Goal: Task Accomplishment & Management: Complete application form

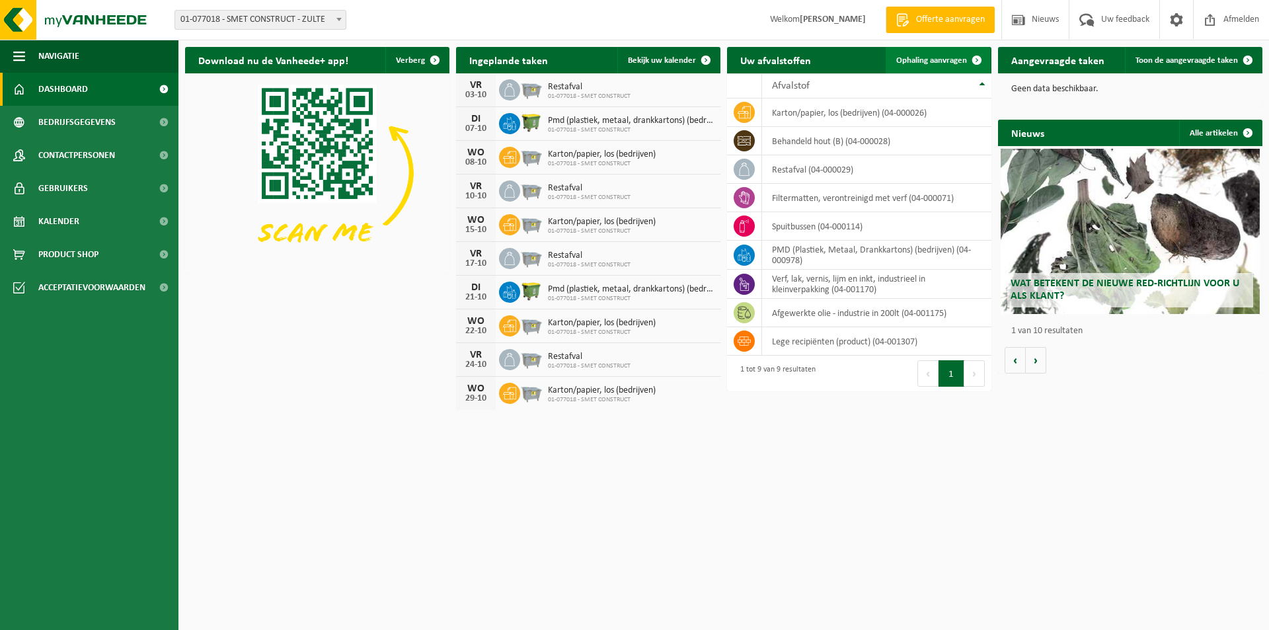
click at [927, 55] on link "Ophaling aanvragen" at bounding box center [938, 60] width 104 height 26
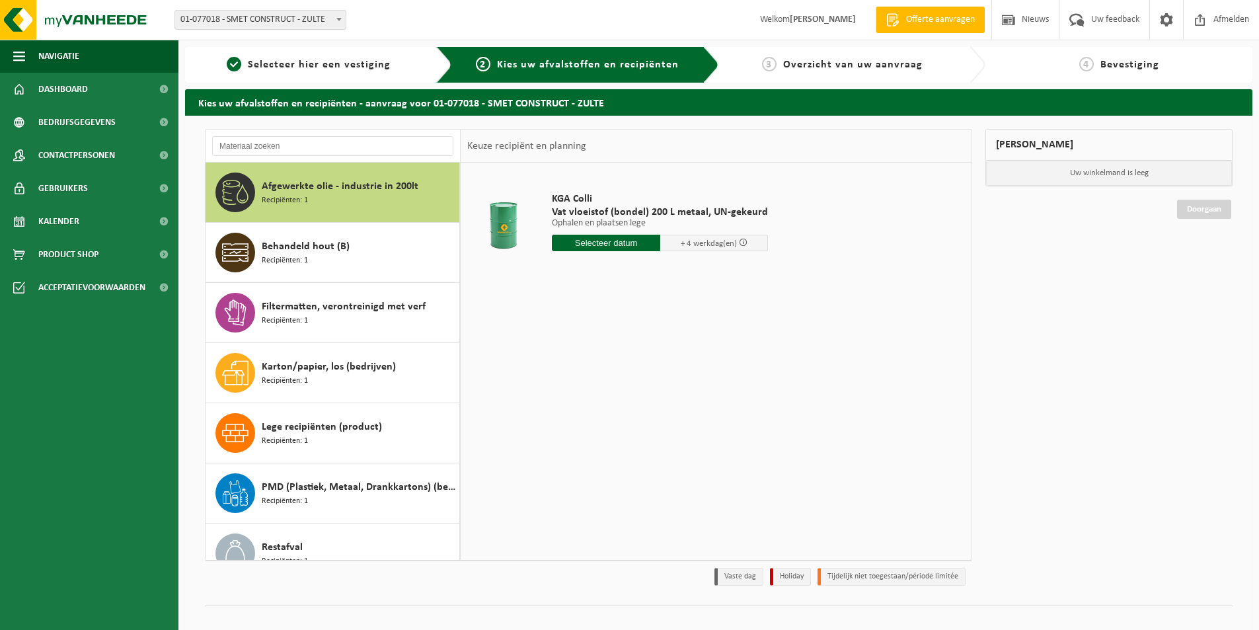
click at [635, 240] on input "text" at bounding box center [606, 243] width 108 height 17
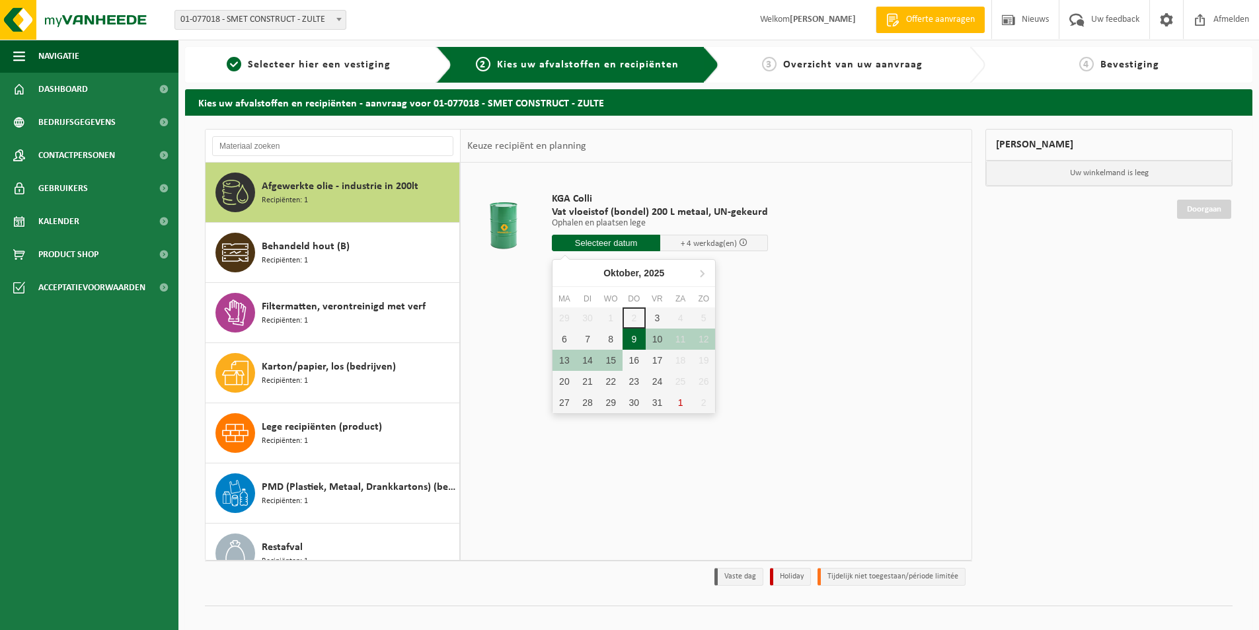
click at [634, 340] on div "9" at bounding box center [634, 339] width 23 height 21
type input "Van 2025-10-09"
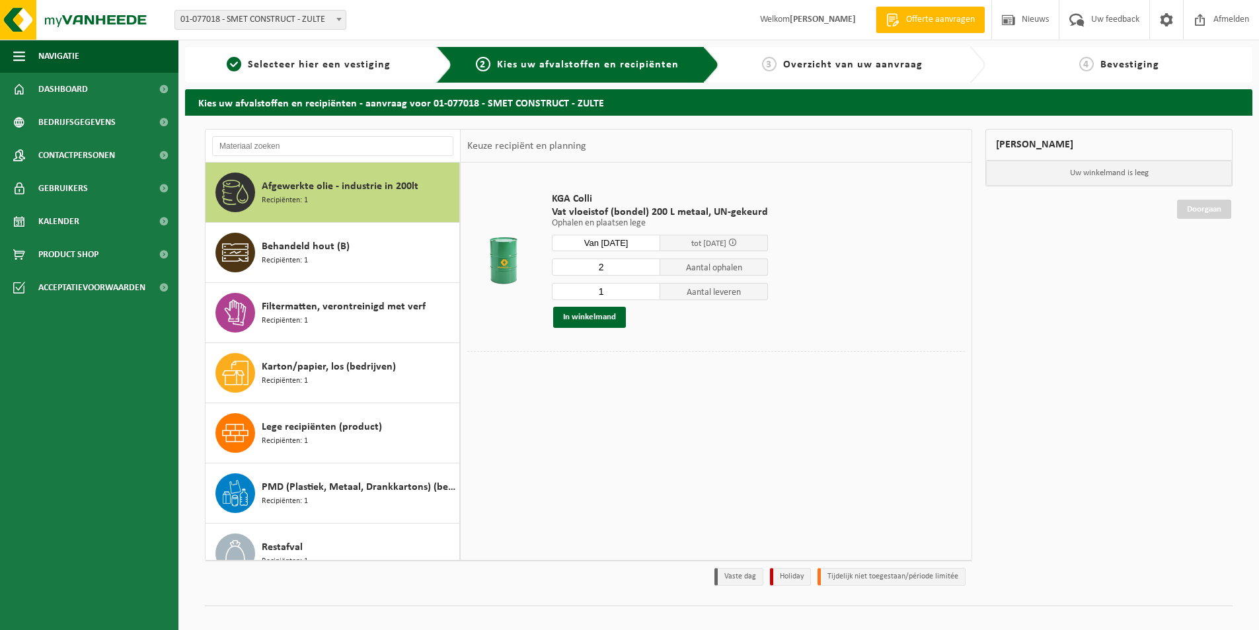
click at [651, 266] on input "2" at bounding box center [606, 267] width 108 height 17
click at [651, 266] on input "3" at bounding box center [606, 267] width 108 height 17
type input "4"
click at [651, 266] on input "4" at bounding box center [606, 267] width 108 height 17
type input "0"
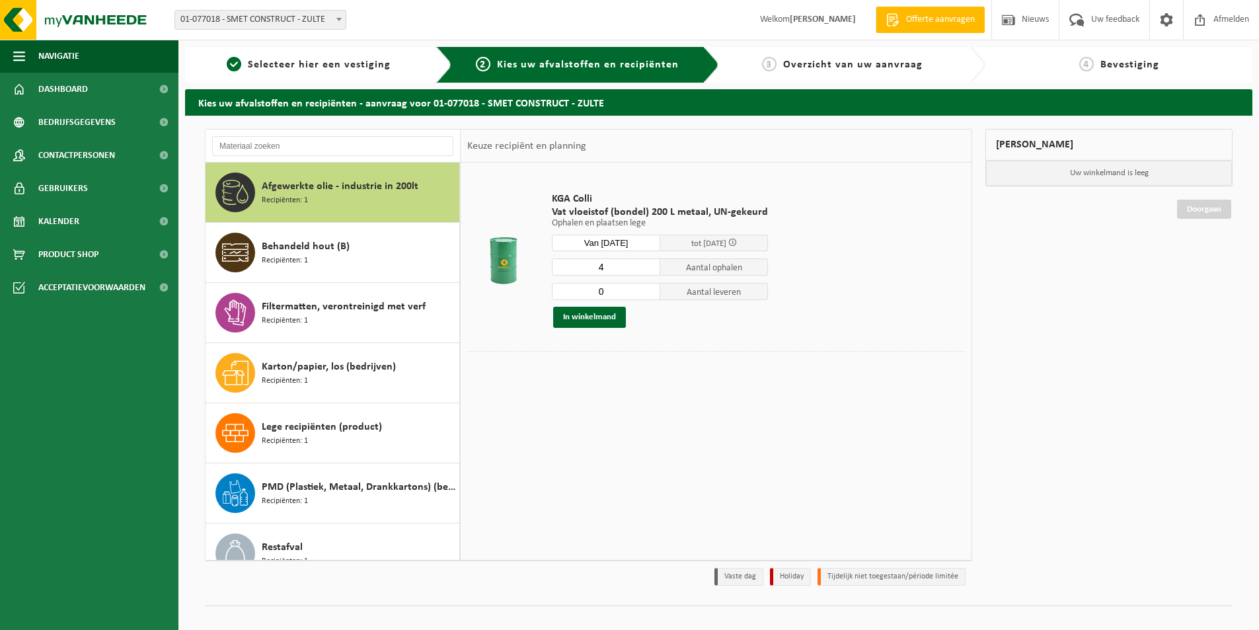
click at [649, 294] on input "0" at bounding box center [606, 291] width 108 height 17
click at [582, 319] on button "In winkelmand" at bounding box center [589, 317] width 73 height 21
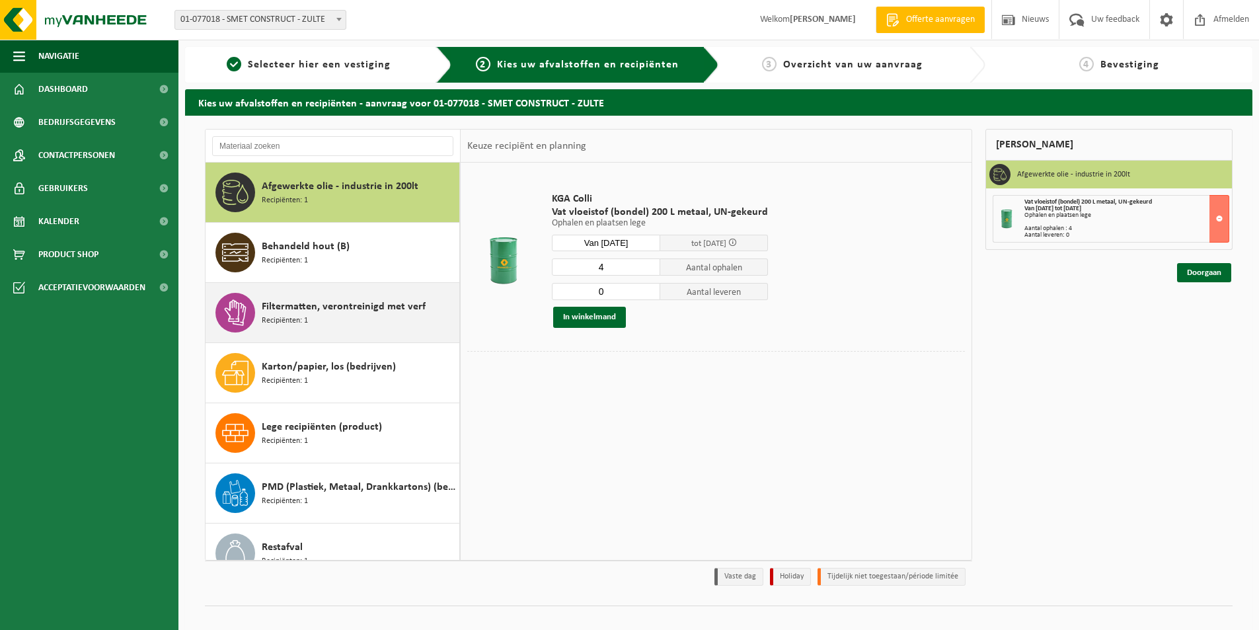
click at [383, 315] on div "Filtermatten, verontreinigd met verf Recipiënten: 1" at bounding box center [359, 313] width 194 height 40
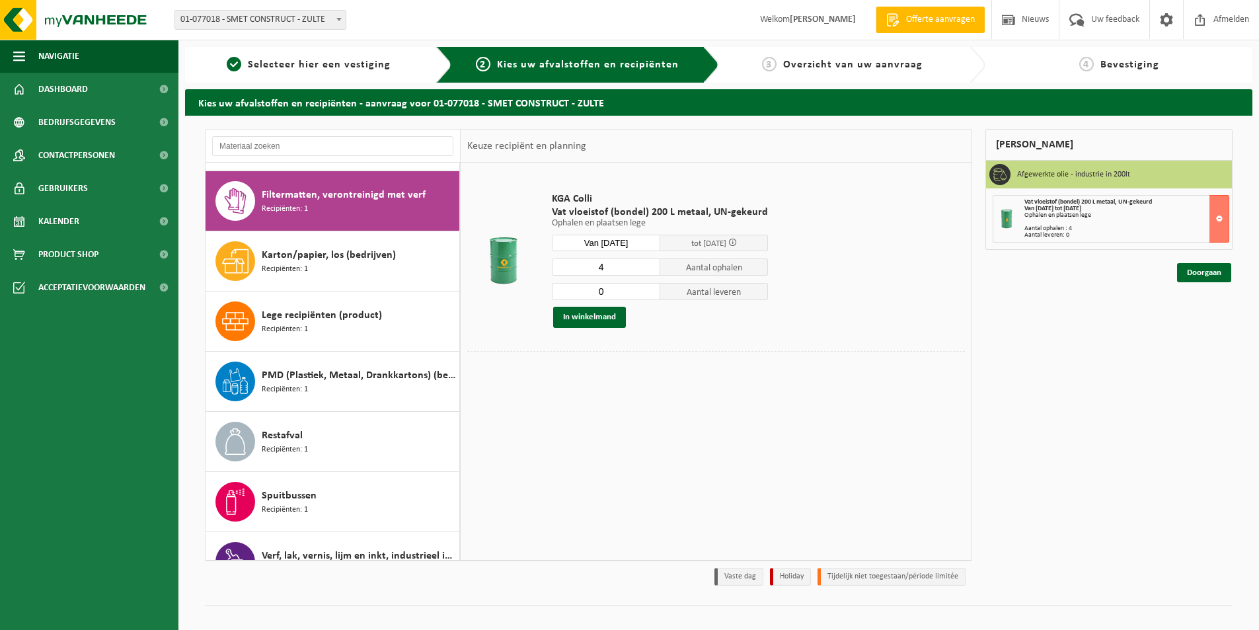
scroll to position [120, 0]
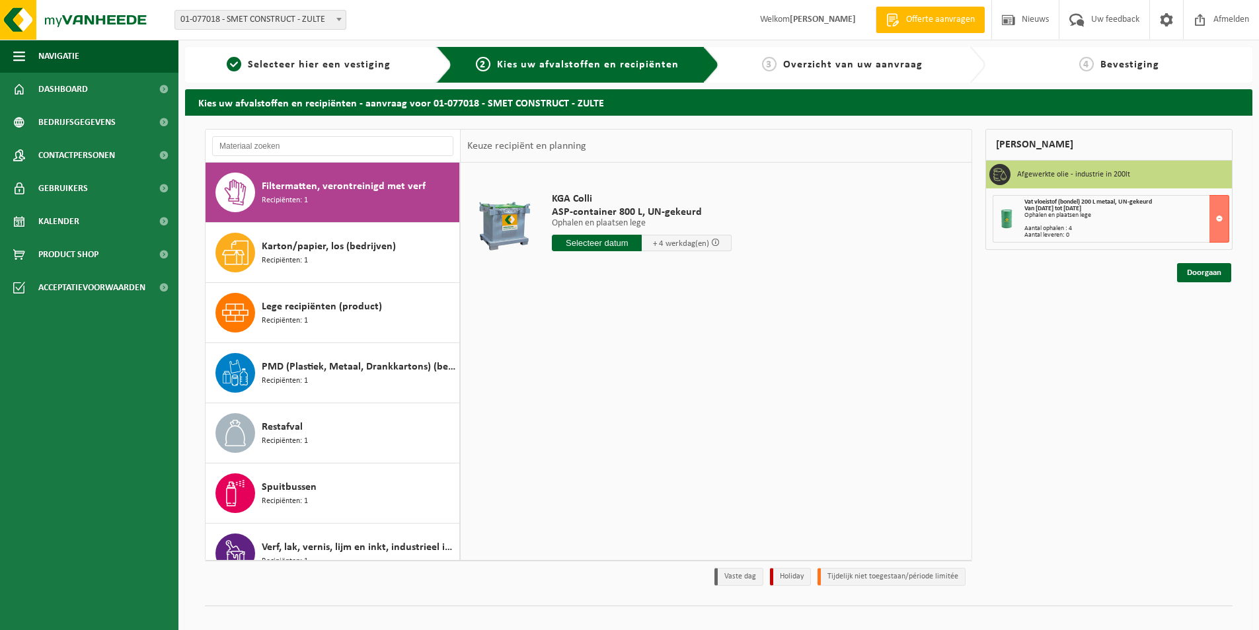
click at [611, 247] on input "text" at bounding box center [597, 243] width 90 height 17
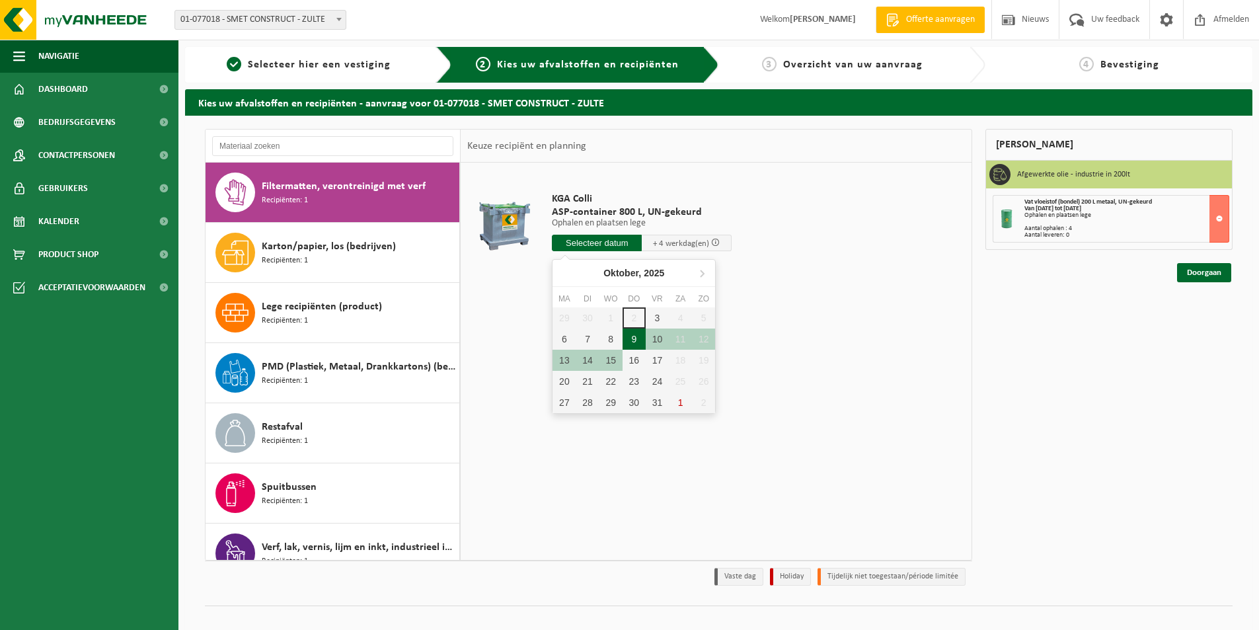
click at [633, 339] on div "9" at bounding box center [634, 339] width 23 height 21
type input "Van 2025-10-09"
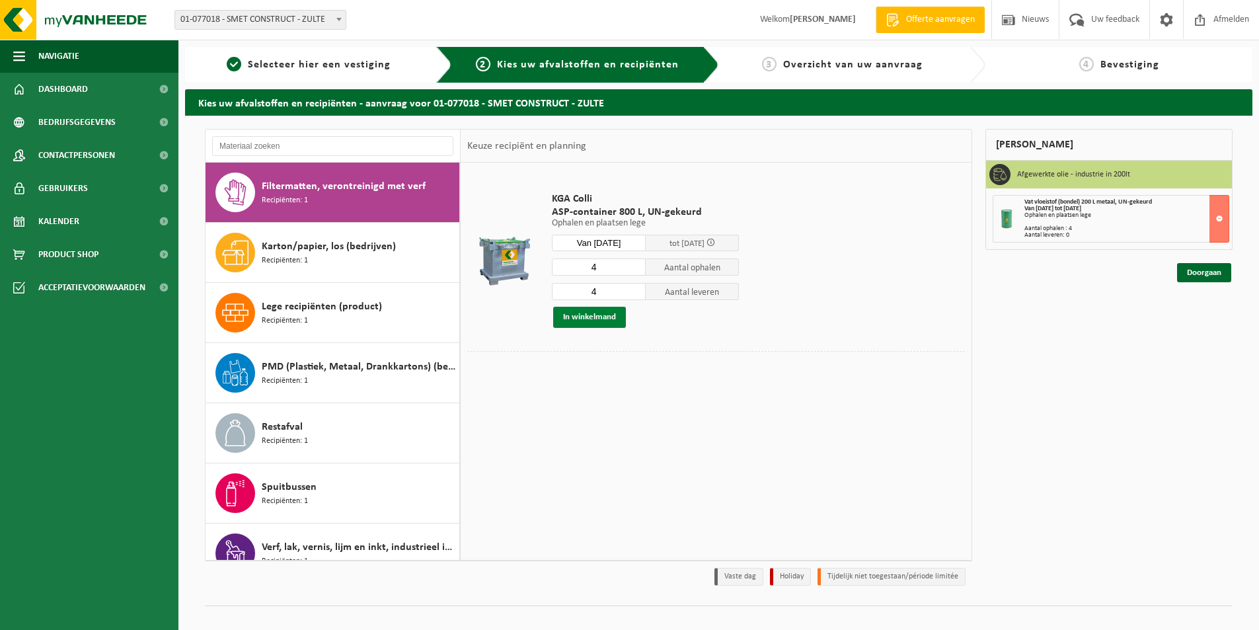
click at [593, 316] on button "In winkelmand" at bounding box center [589, 317] width 73 height 21
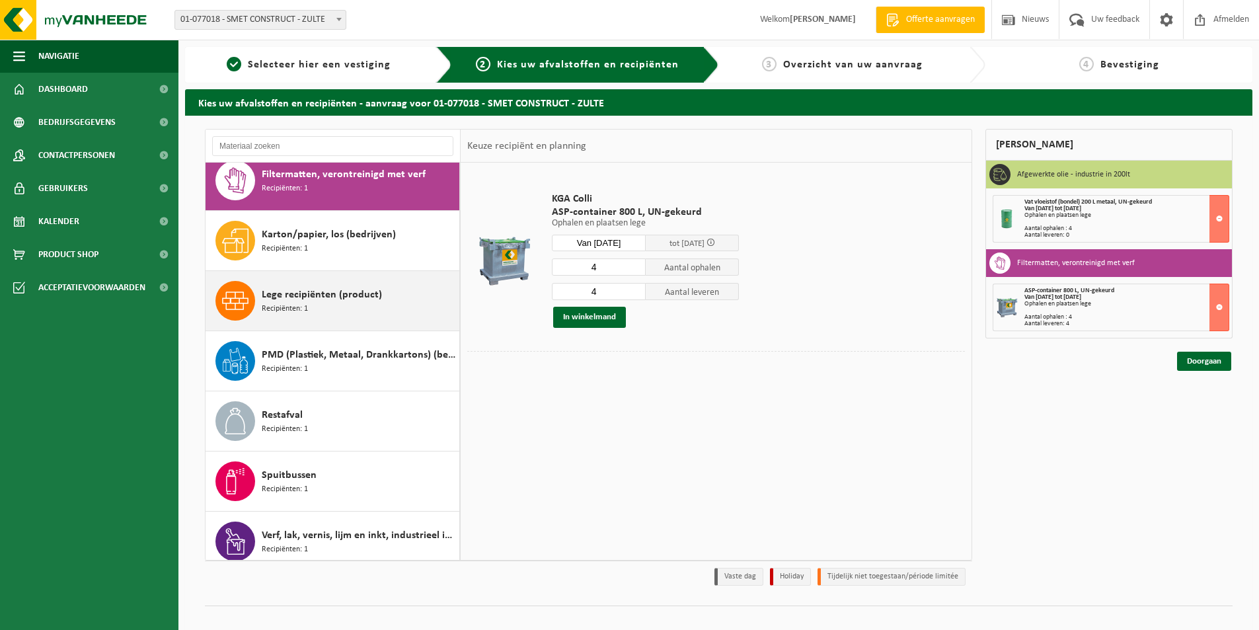
scroll to position [143, 0]
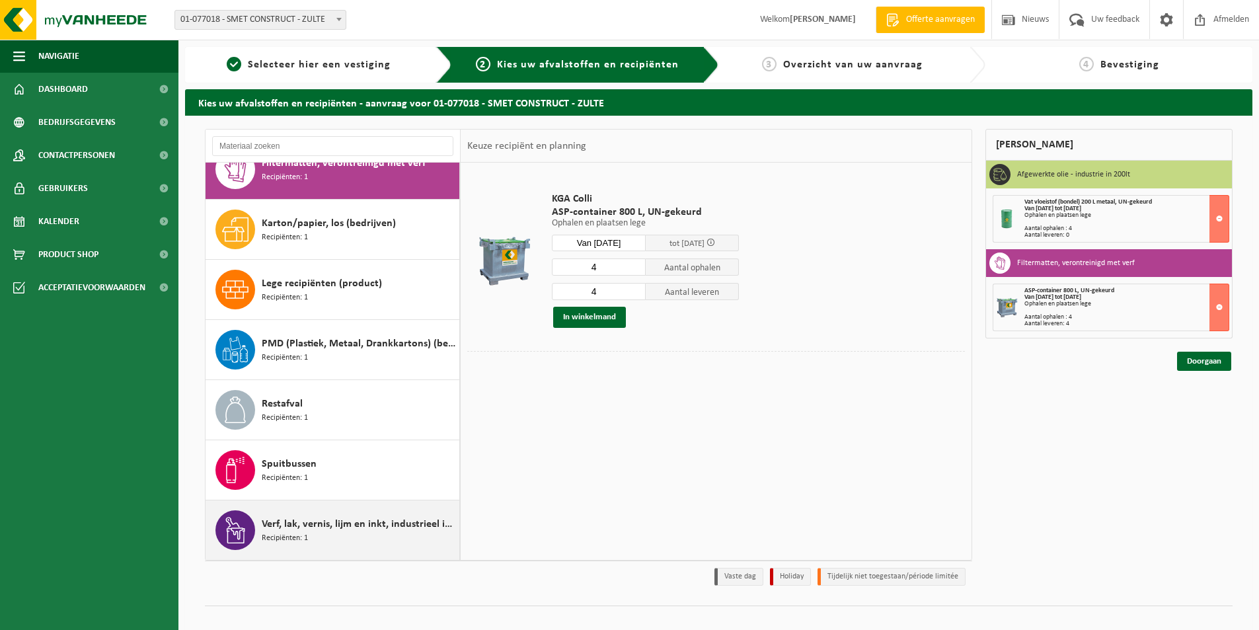
click at [377, 530] on span "Verf, lak, vernis, lijm en inkt, industrieel in kleinverpakking" at bounding box center [359, 524] width 194 height 16
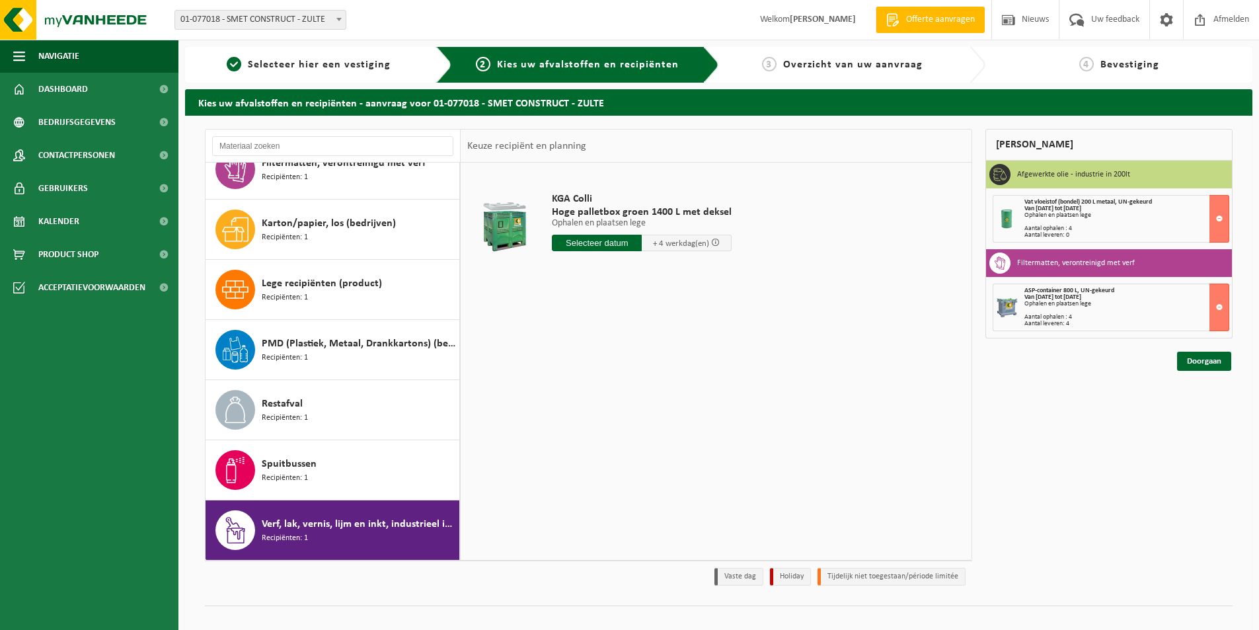
click at [629, 245] on input "text" at bounding box center [597, 243] width 90 height 17
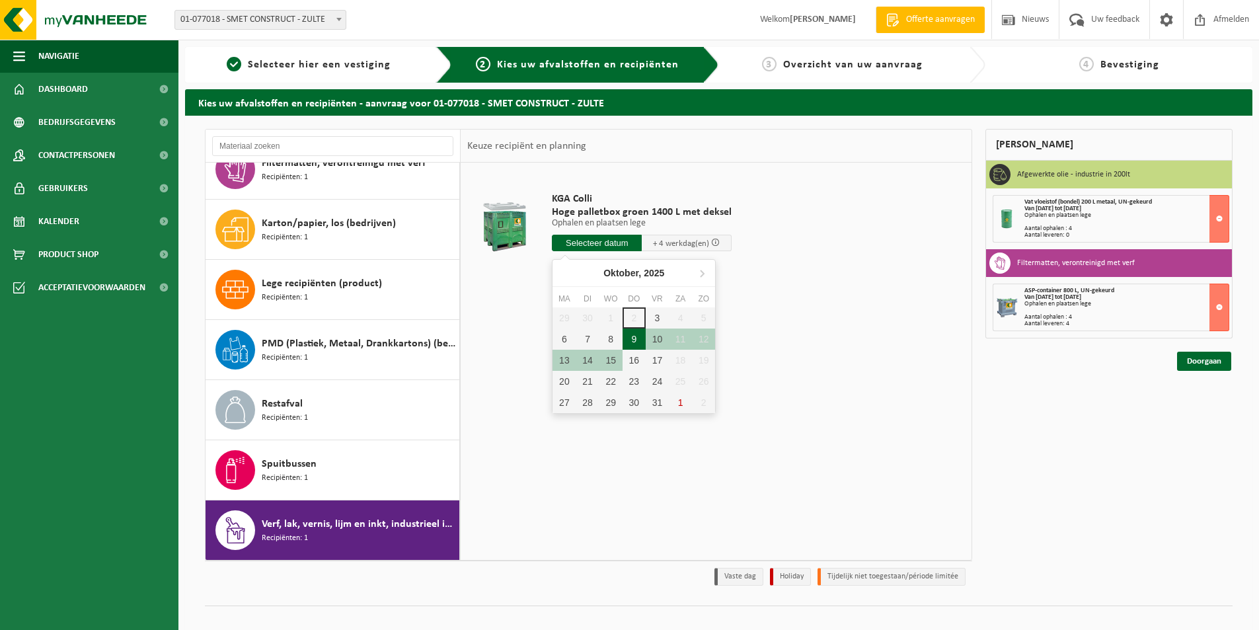
click at [632, 340] on div "9" at bounding box center [634, 339] width 23 height 21
type input "Van 2025-10-09"
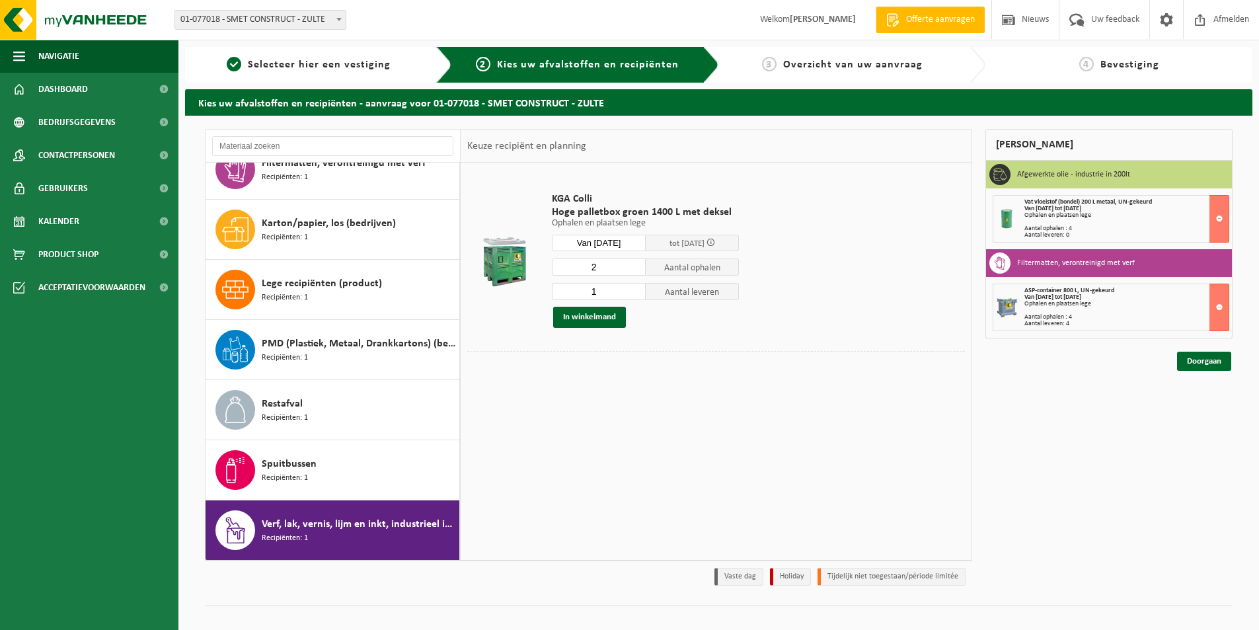
type input "2"
click at [637, 265] on input "2" at bounding box center [599, 267] width 94 height 17
click at [589, 319] on button "In winkelmand" at bounding box center [589, 317] width 73 height 21
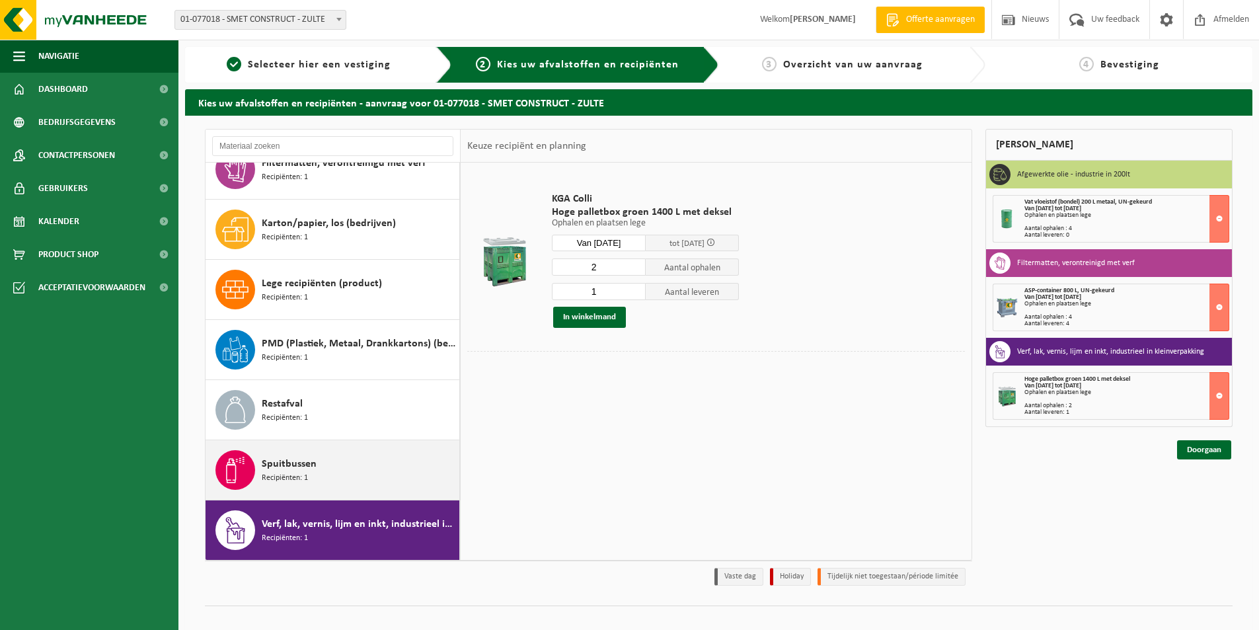
drag, startPoint x: 325, startPoint y: 452, endPoint x: 333, endPoint y: 426, distance: 27.4
click at [326, 452] on div "Spuitbussen Recipiënten: 1" at bounding box center [359, 470] width 194 height 40
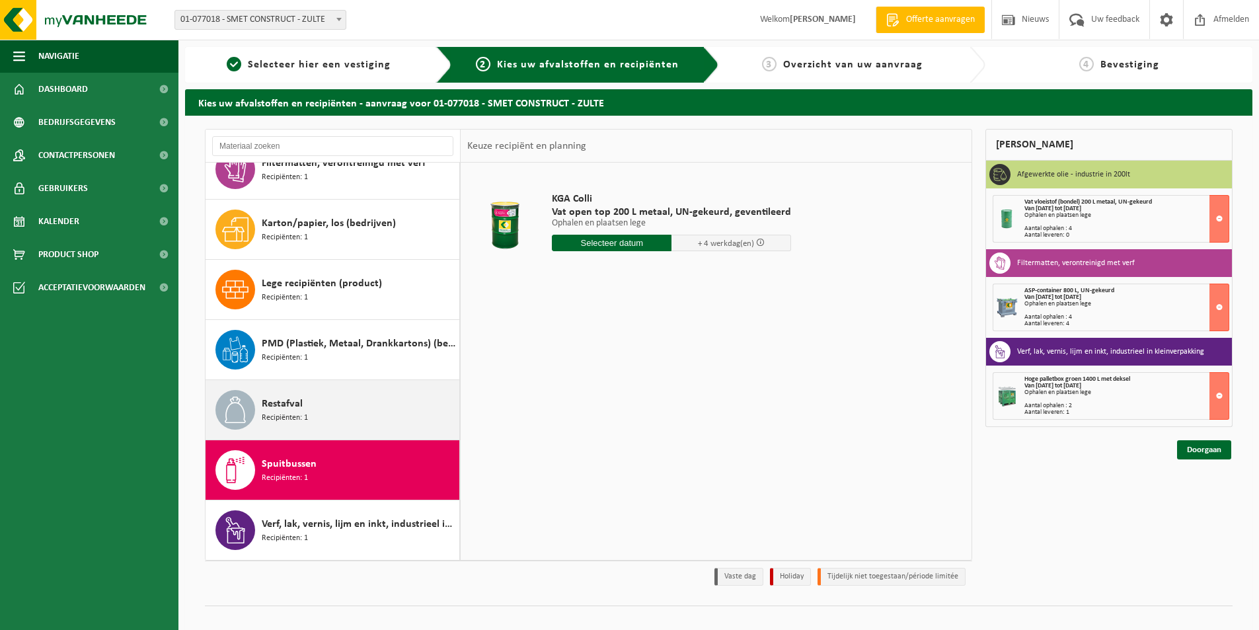
click at [350, 399] on div "Restafval Recipiënten: 1" at bounding box center [359, 410] width 194 height 40
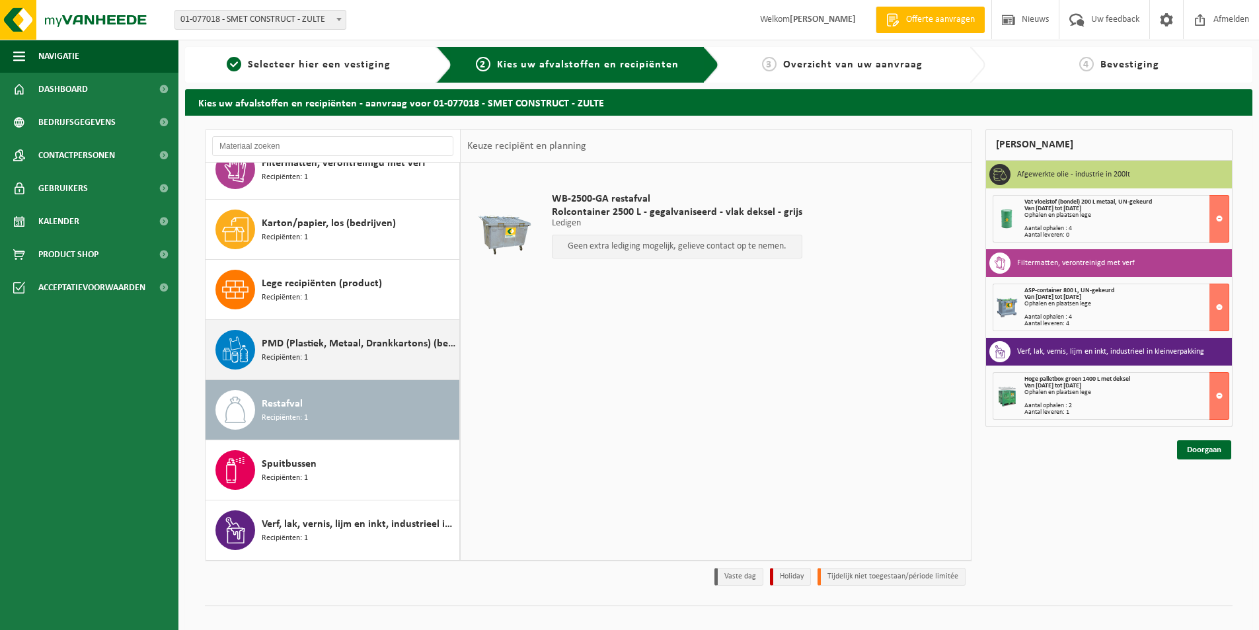
click at [364, 344] on span "PMD (Plastiek, Metaal, Drankkartons) (bedrijven)" at bounding box center [359, 344] width 194 height 16
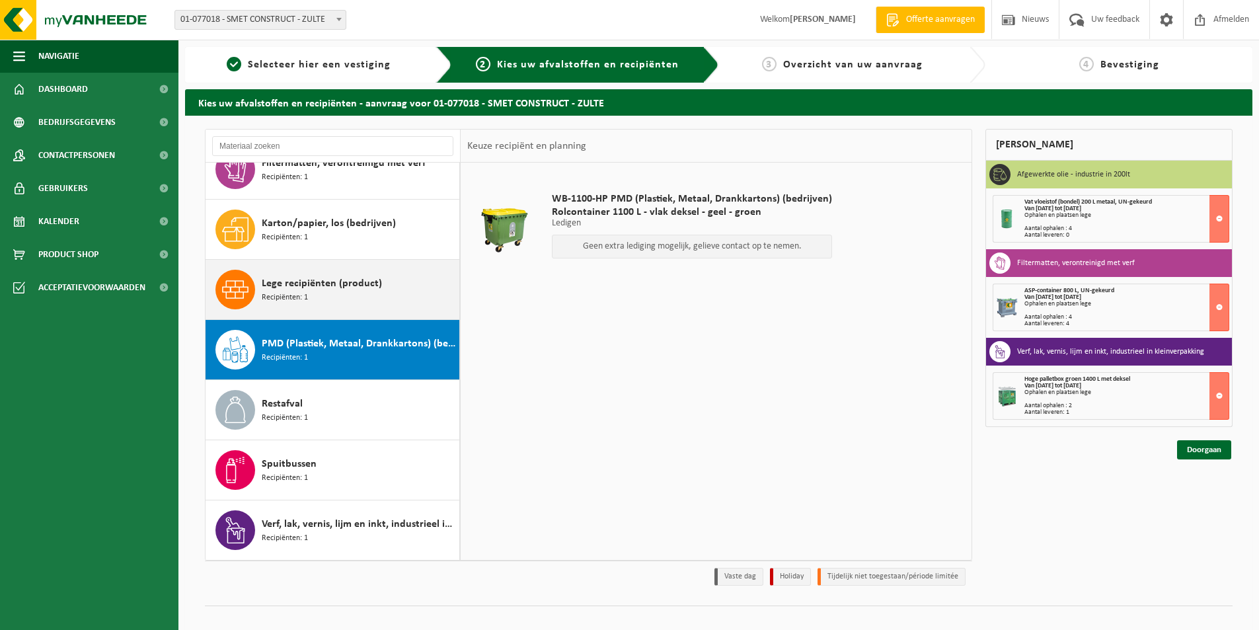
click at [366, 296] on div "Lege recipiënten (product) Recipiënten: 1" at bounding box center [359, 290] width 194 height 40
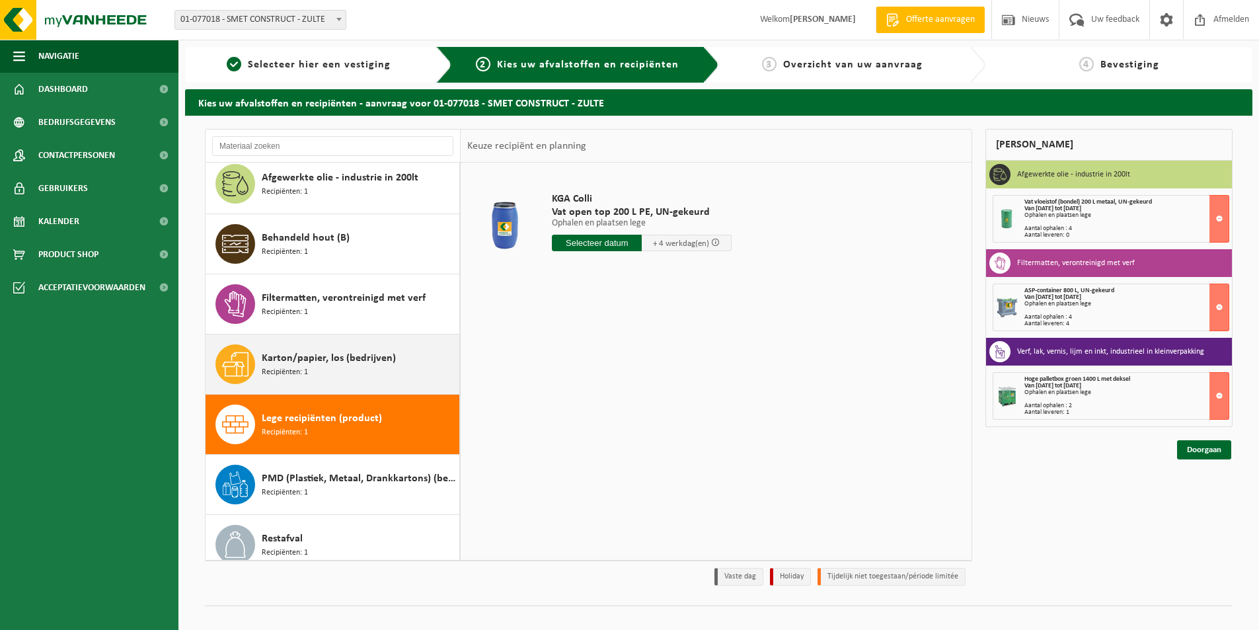
scroll to position [0, 0]
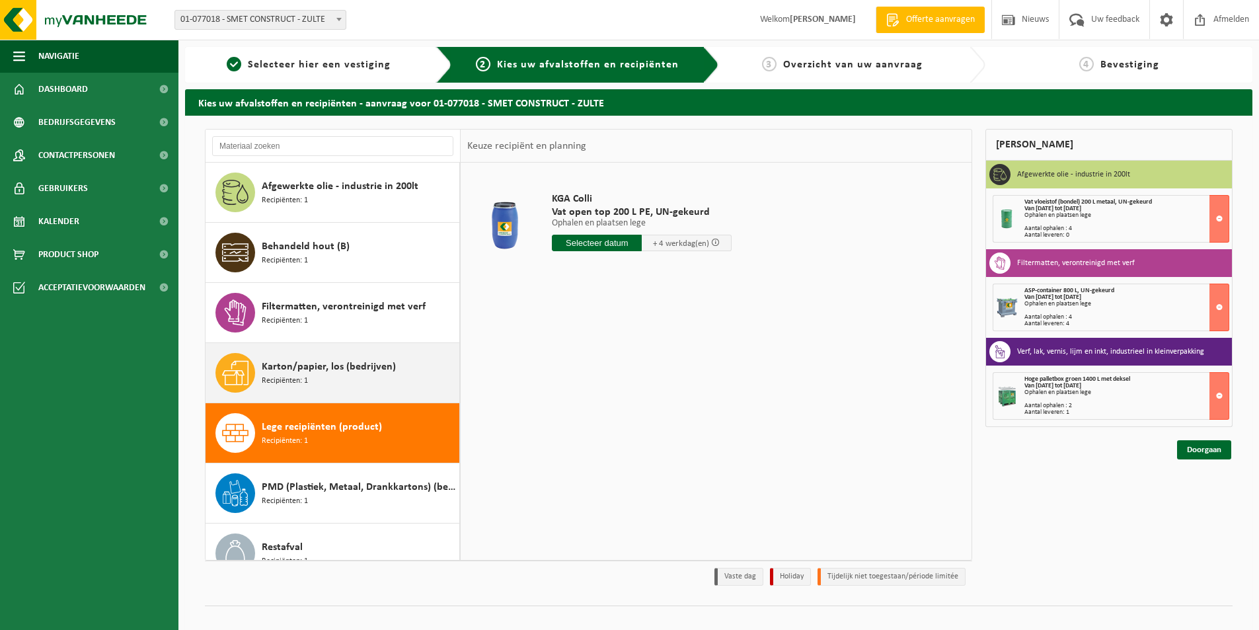
click at [339, 369] on span "Karton/papier, los (bedrijven)" at bounding box center [329, 367] width 134 height 16
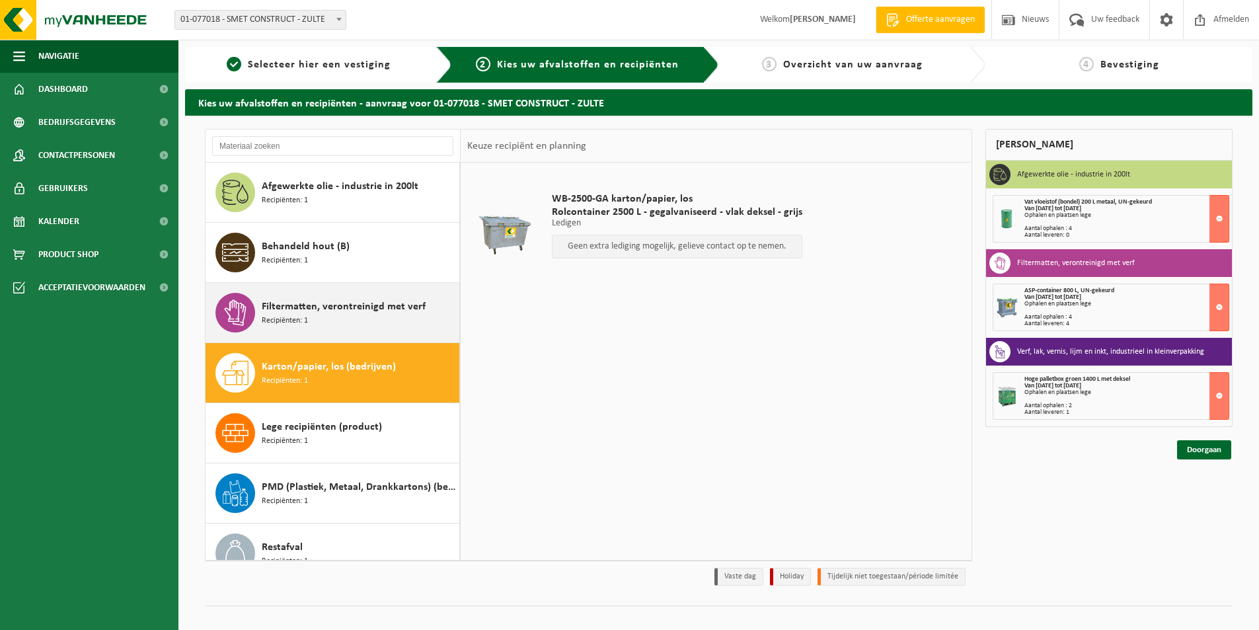
click at [339, 309] on span "Filtermatten, verontreinigd met verf" at bounding box center [344, 307] width 164 height 16
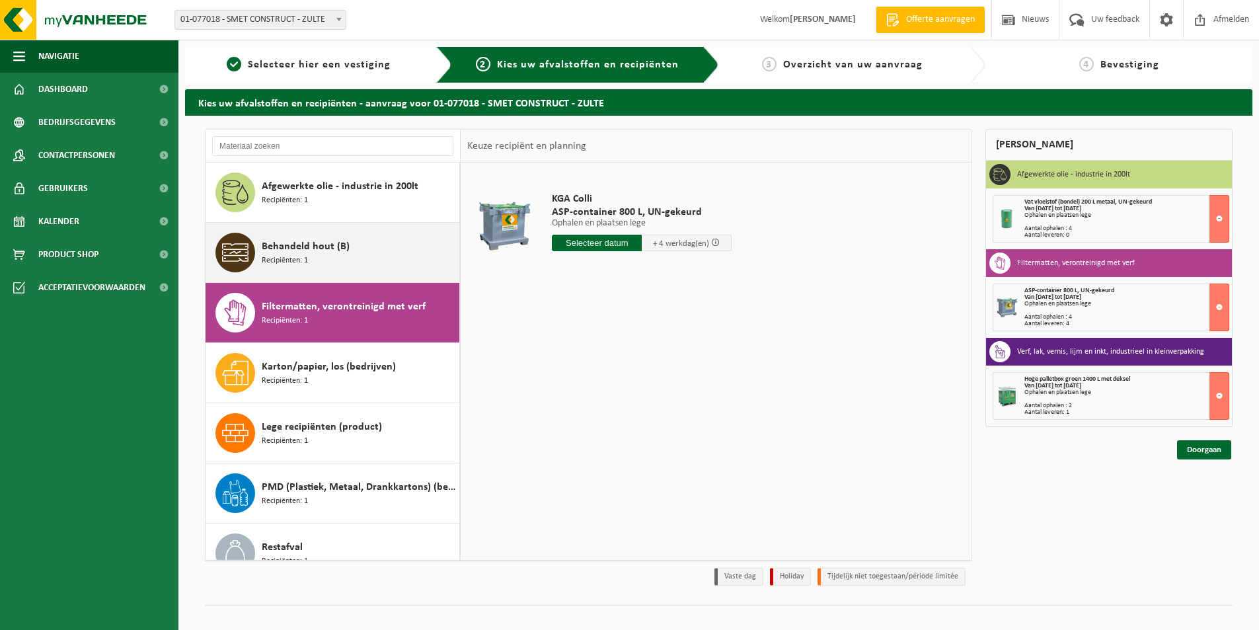
click at [323, 252] on span "Behandeld hout (B)" at bounding box center [306, 247] width 88 height 16
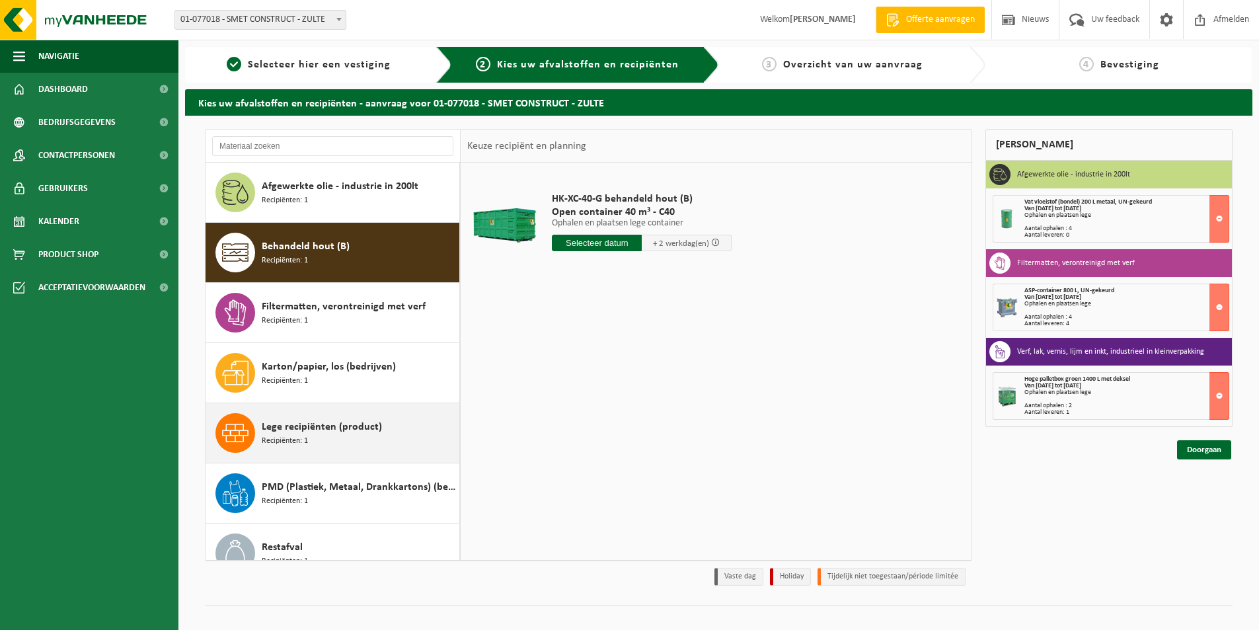
click at [311, 432] on span "Lege recipiënten (product)" at bounding box center [322, 427] width 120 height 16
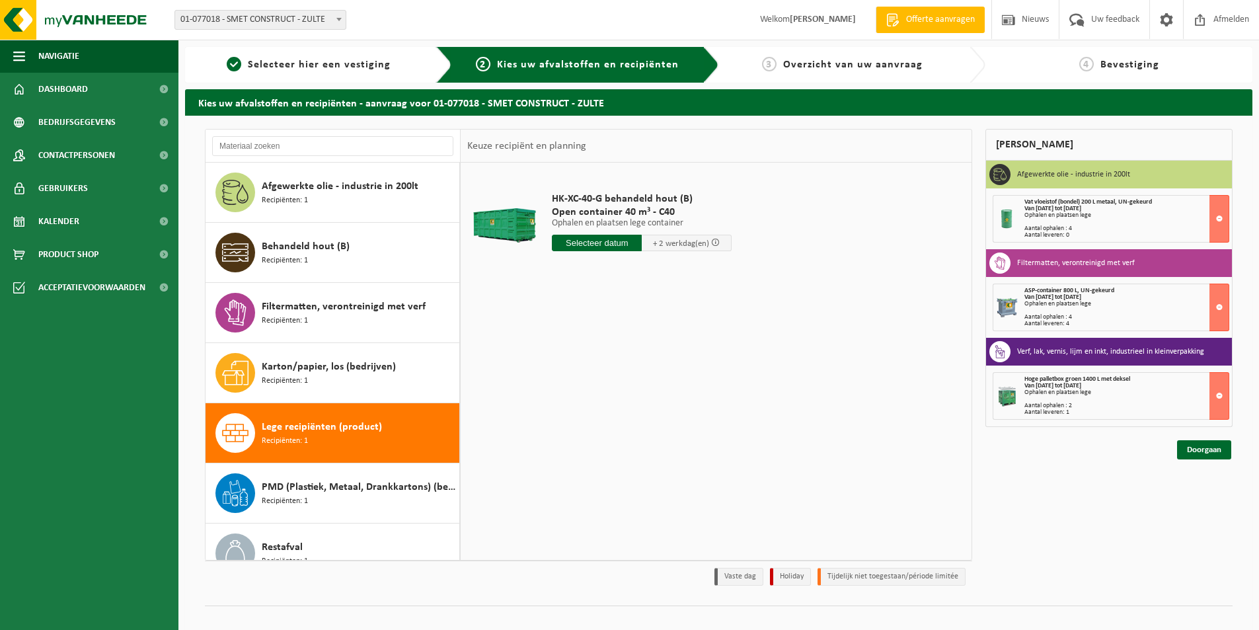
scroll to position [143, 0]
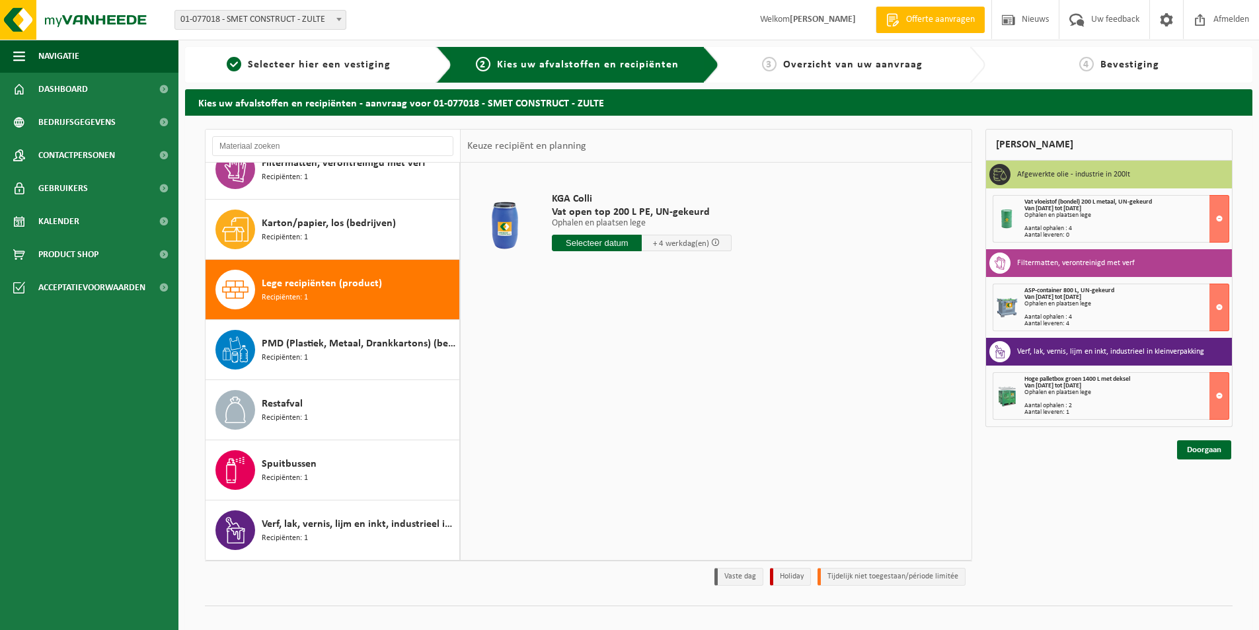
click at [608, 243] on input "text" at bounding box center [597, 243] width 90 height 17
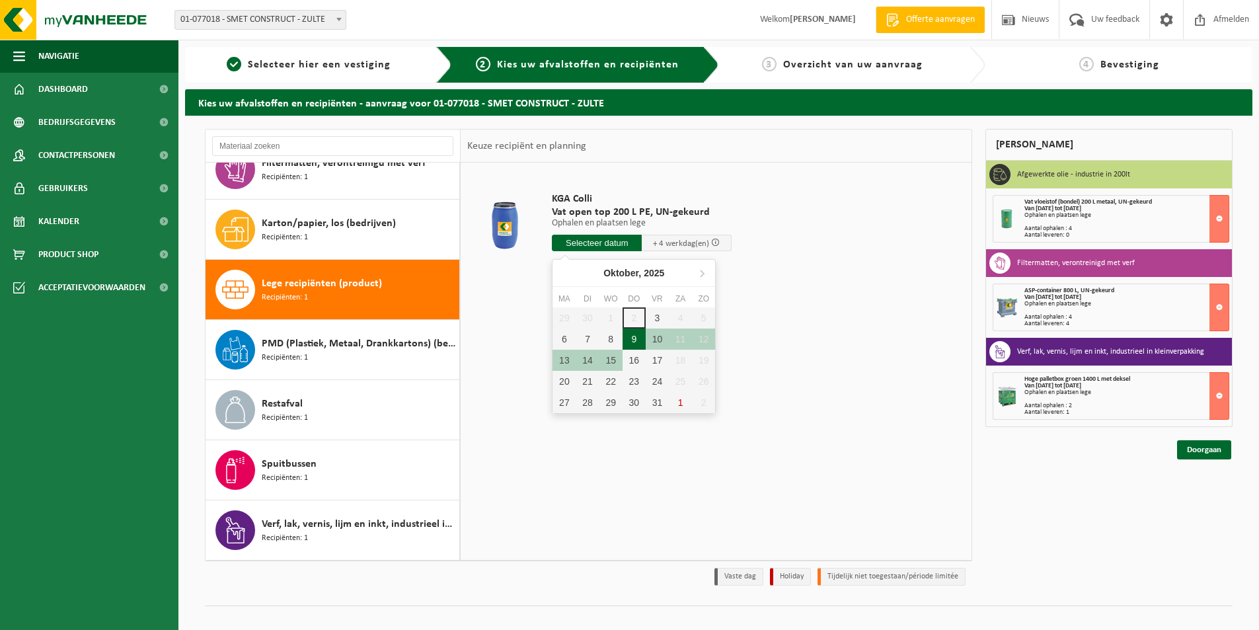
click at [629, 339] on div "9" at bounding box center [634, 339] width 23 height 21
type input "Van 2025-10-09"
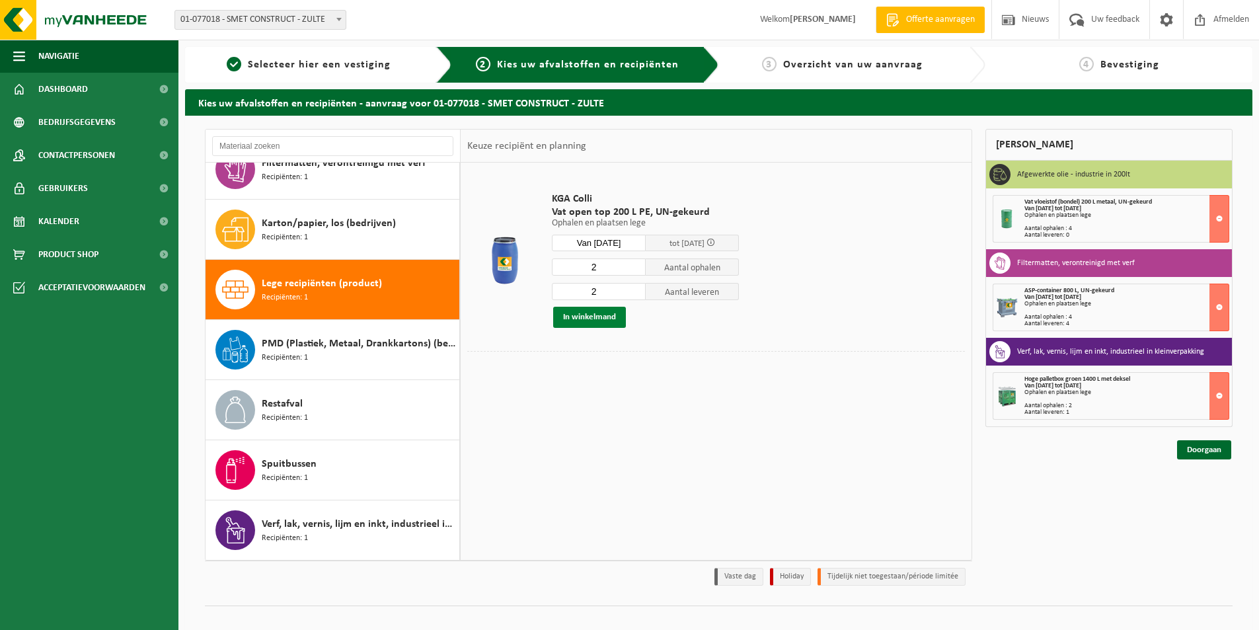
click at [590, 319] on button "In winkelmand" at bounding box center [589, 317] width 73 height 21
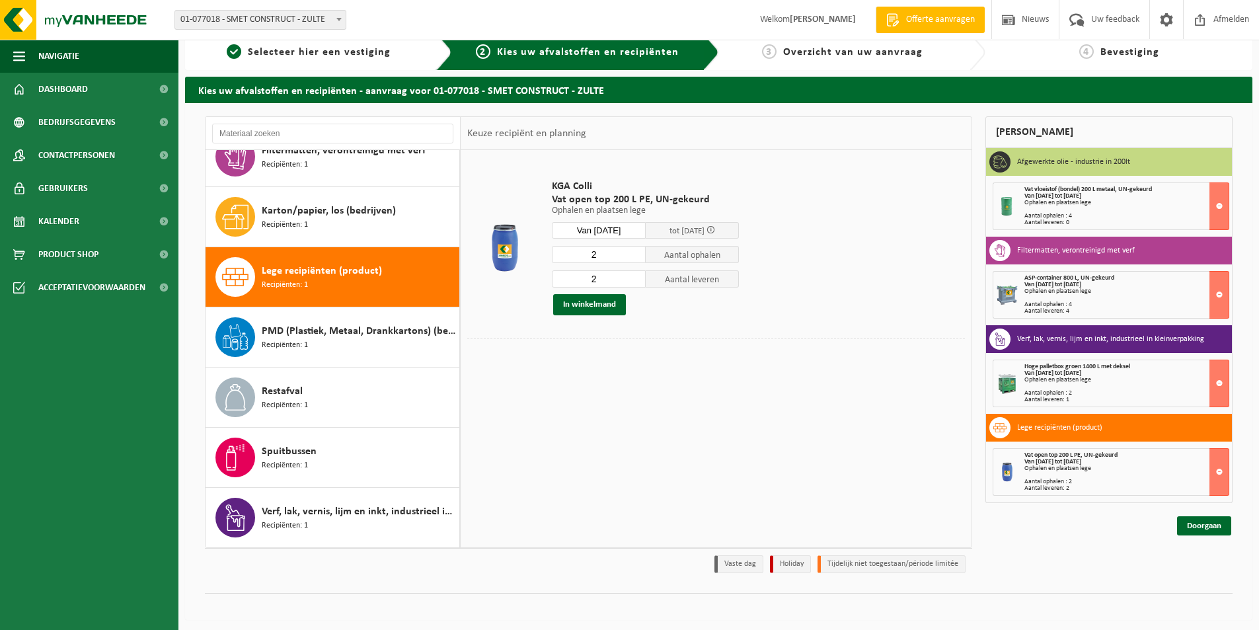
scroll to position [16, 0]
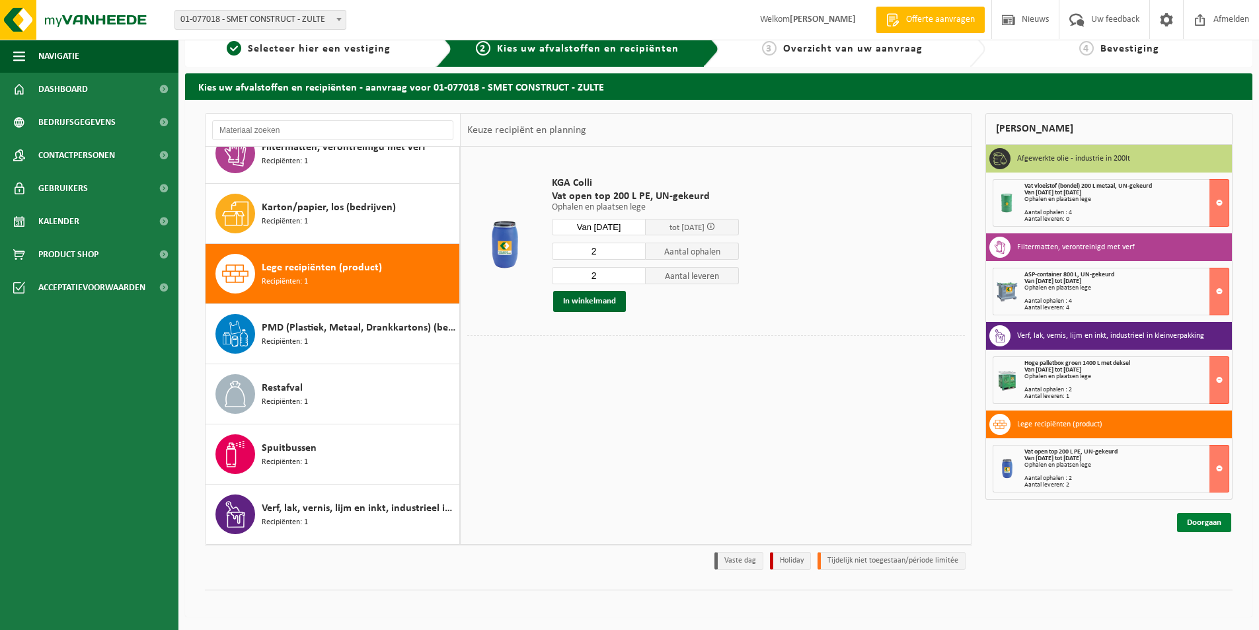
click at [1197, 525] on link "Doorgaan" at bounding box center [1204, 522] width 54 height 19
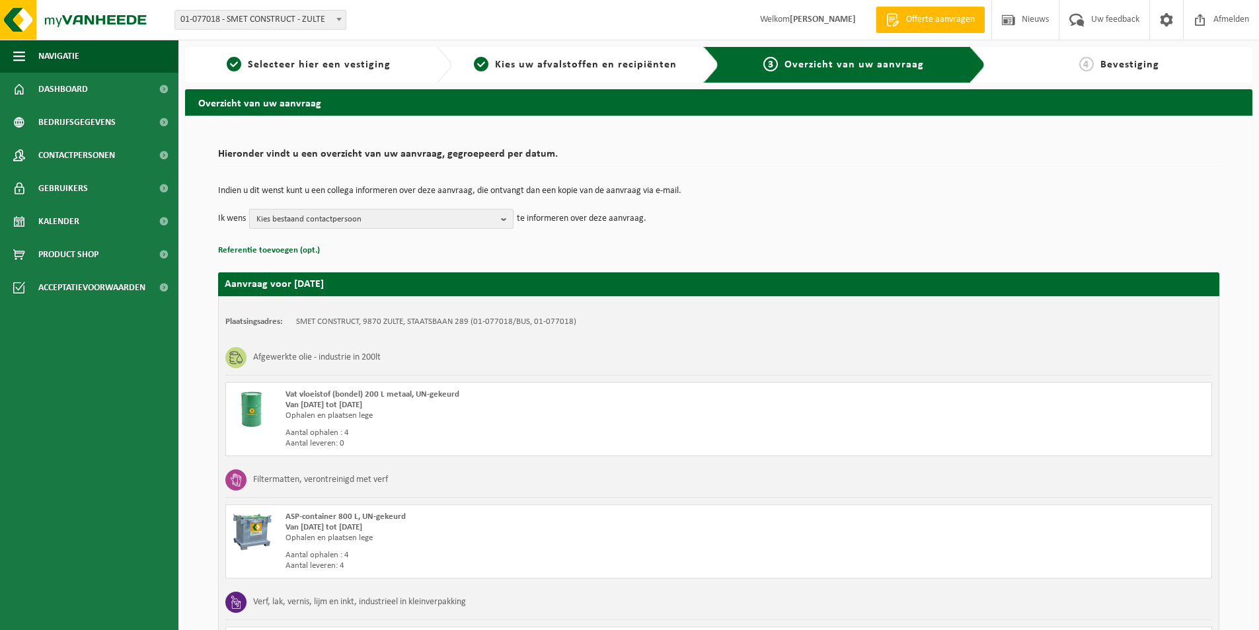
click at [405, 214] on span "Kies bestaand contactpersoon" at bounding box center [376, 220] width 239 height 20
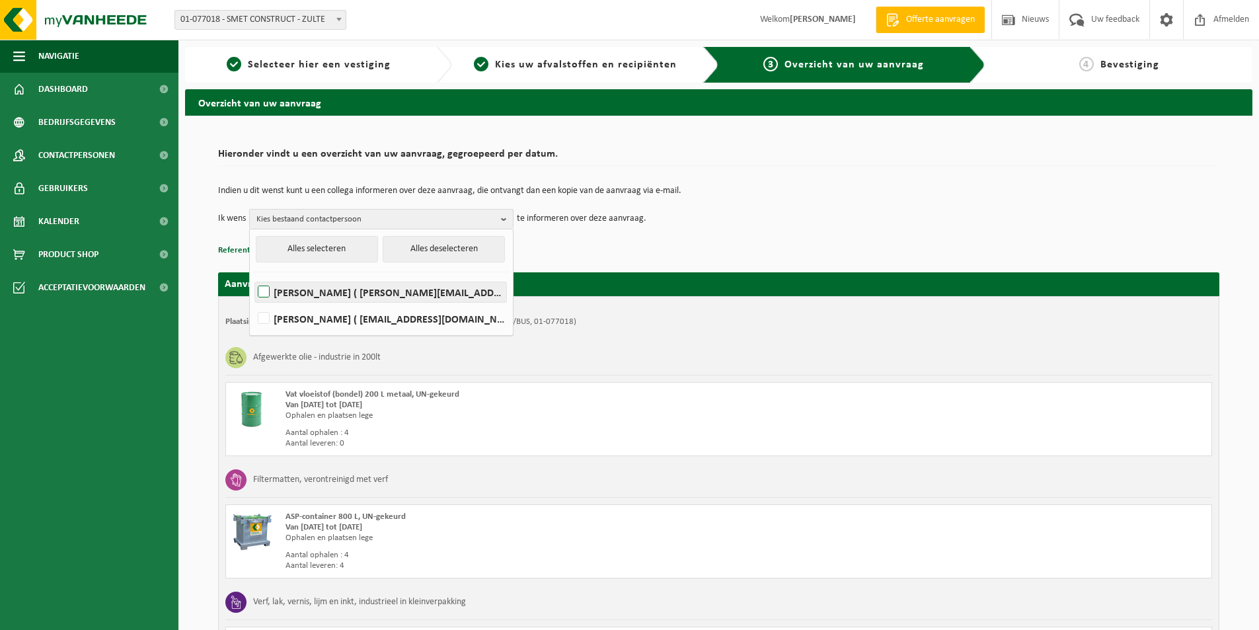
click at [264, 294] on label "[PERSON_NAME] ( [PERSON_NAME][EMAIL_ADDRESS][DOMAIN_NAME] )" at bounding box center [380, 292] width 251 height 20
click at [253, 276] on input "[PERSON_NAME] ( [PERSON_NAME][EMAIL_ADDRESS][DOMAIN_NAME] )" at bounding box center [253, 275] width 1 height 1
checkbox input "true"
click at [263, 322] on label "[PERSON_NAME] ( [EMAIL_ADDRESS][DOMAIN_NAME] )" at bounding box center [380, 319] width 251 height 20
click at [253, 302] on input "[PERSON_NAME] ( [EMAIL_ADDRESS][DOMAIN_NAME] )" at bounding box center [253, 301] width 1 height 1
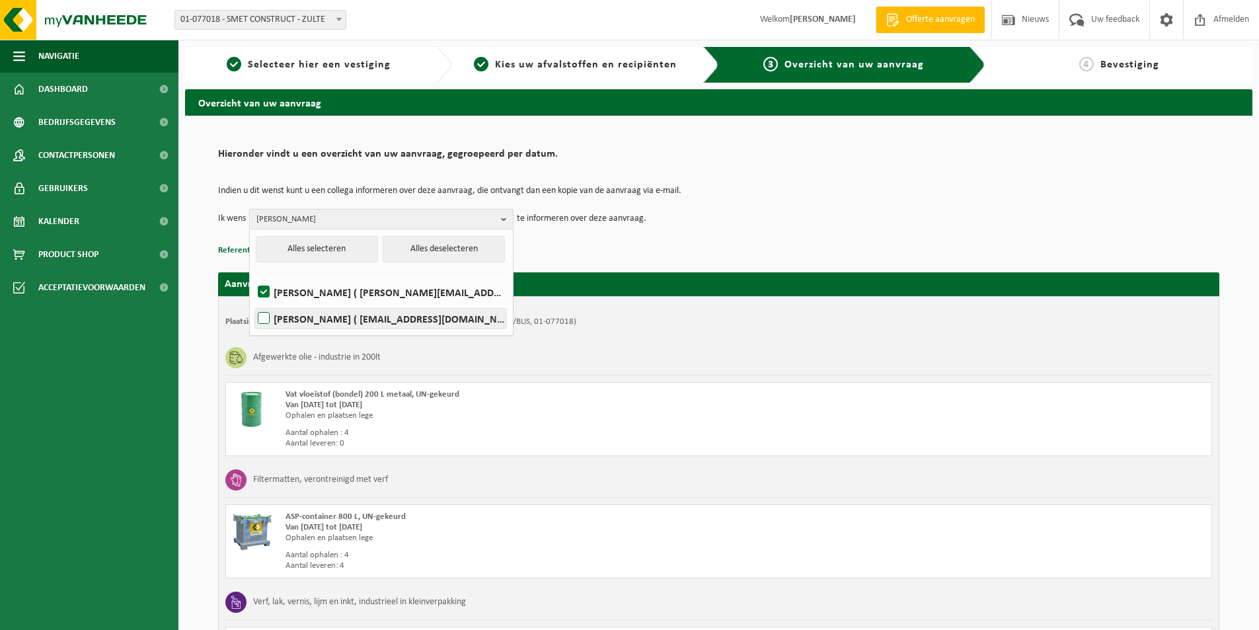
checkbox input "true"
click at [772, 245] on p "Referentie toevoegen (opt.)" at bounding box center [719, 250] width 1002 height 17
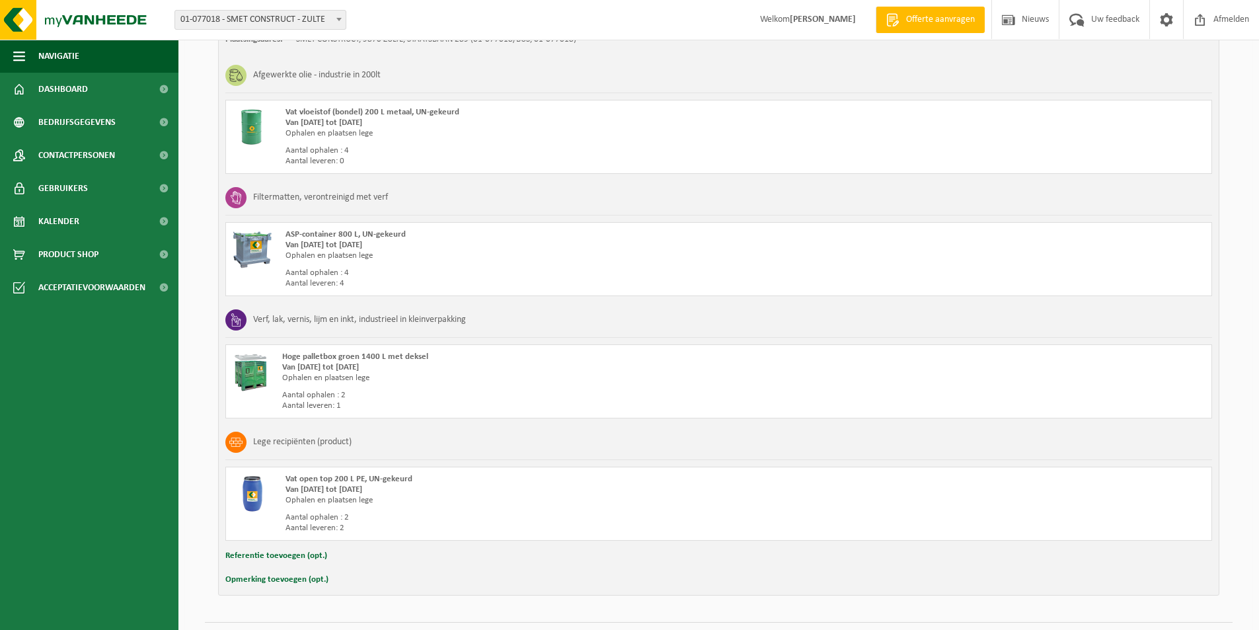
scroll to position [315, 0]
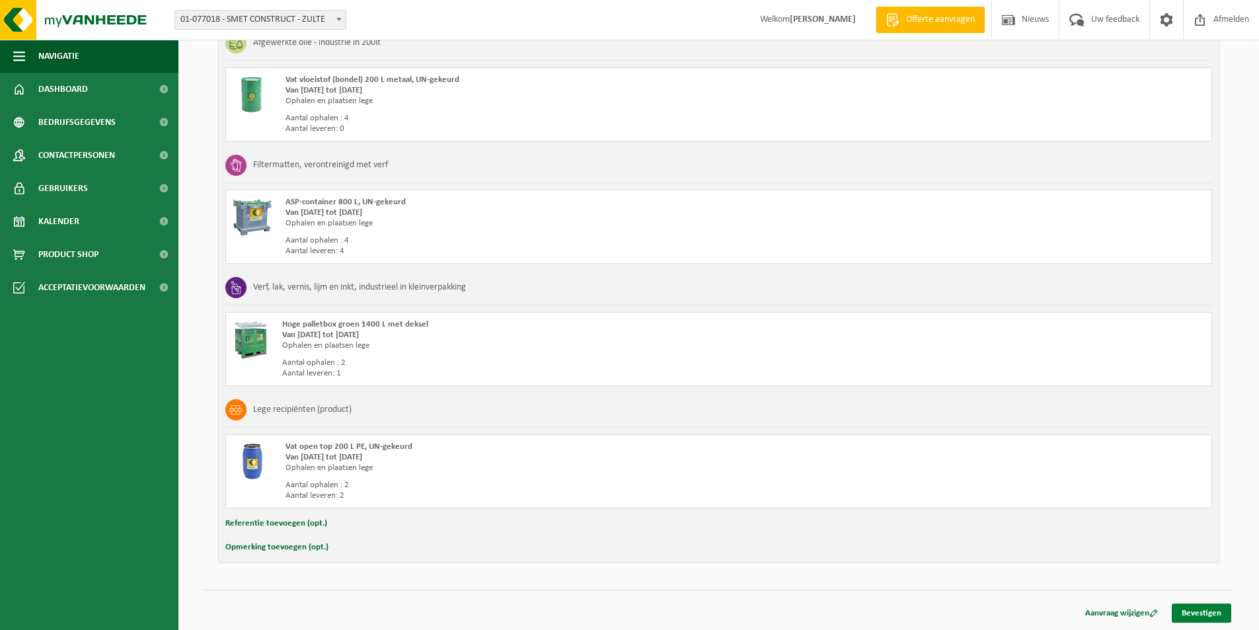
click at [1195, 613] on link "Bevestigen" at bounding box center [1202, 613] width 60 height 19
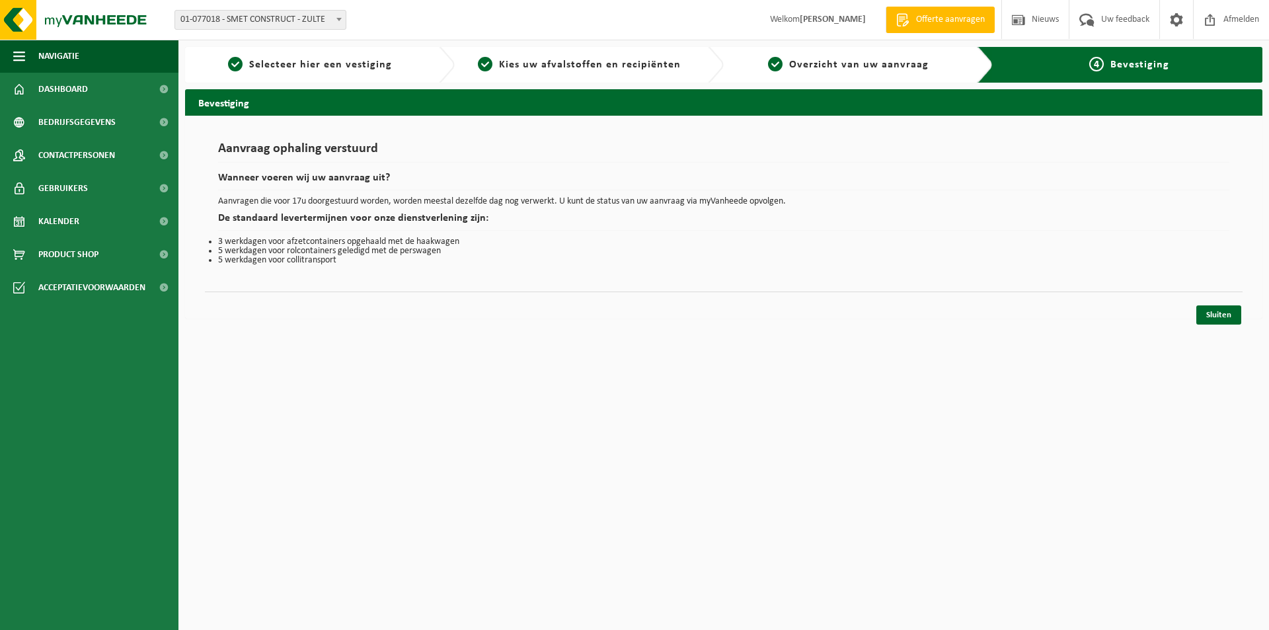
click at [1025, 128] on div "Aanvraag ophaling verstuurd Wanneer voeren wij uw aanvraag uit? Aanvragen die v…" at bounding box center [724, 217] width 1078 height 203
click at [1209, 313] on link "Sluiten" at bounding box center [1219, 314] width 45 height 19
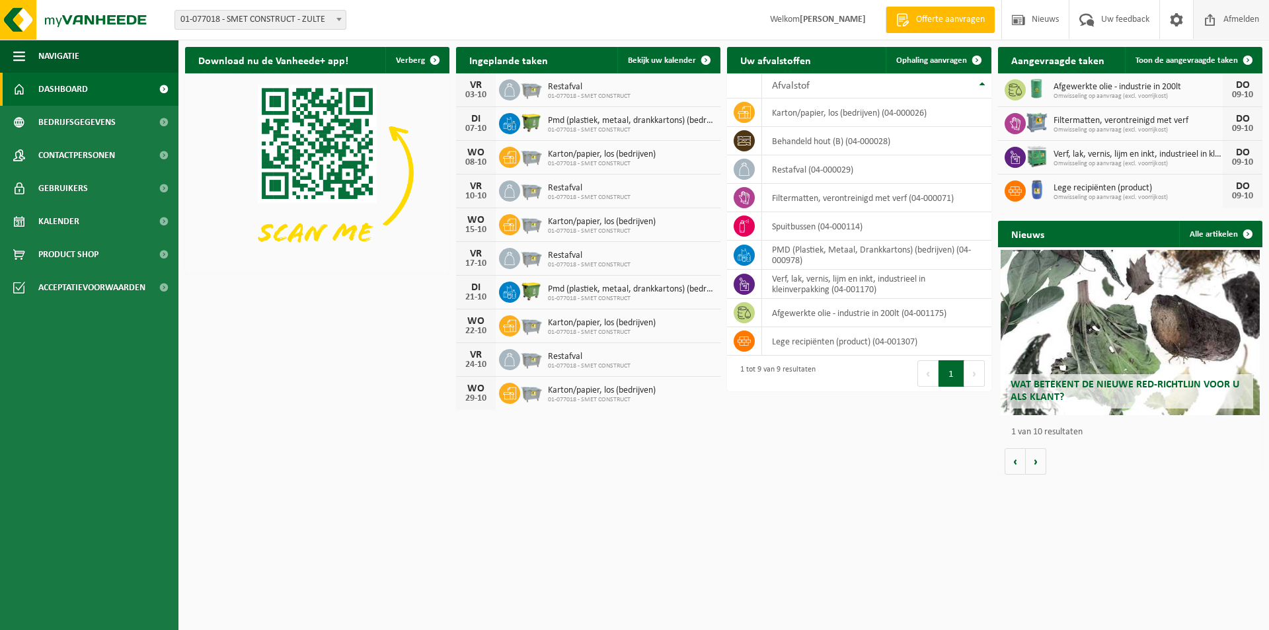
click at [1213, 16] on span at bounding box center [1211, 19] width 20 height 39
